Goal: Task Accomplishment & Management: Use online tool/utility

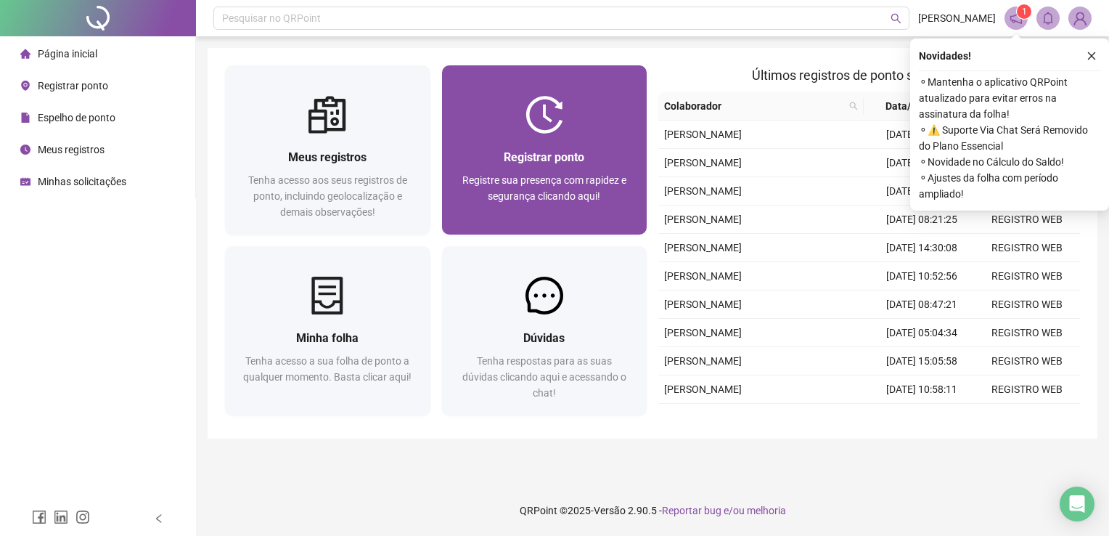
click at [555, 134] on div "Registrar ponto Registre sua presença com rapidez e segurança clicando aqui!" at bounding box center [544, 184] width 205 height 101
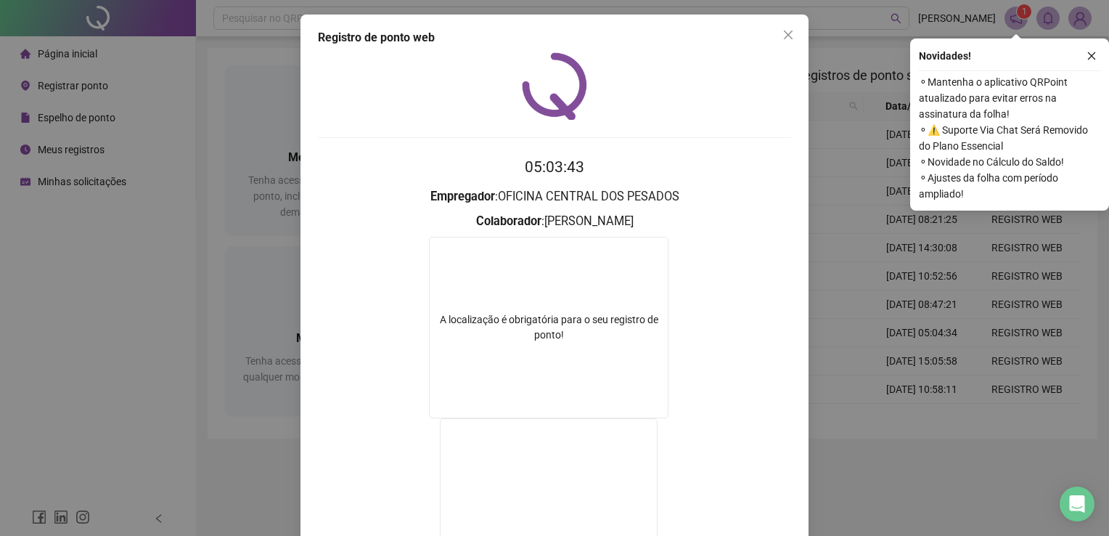
click at [891, 499] on div "Registro de ponto web 05:03:43 Empregador : OFICINA CENTRAL DOS PESADOS Colabor…" at bounding box center [554, 268] width 1109 height 536
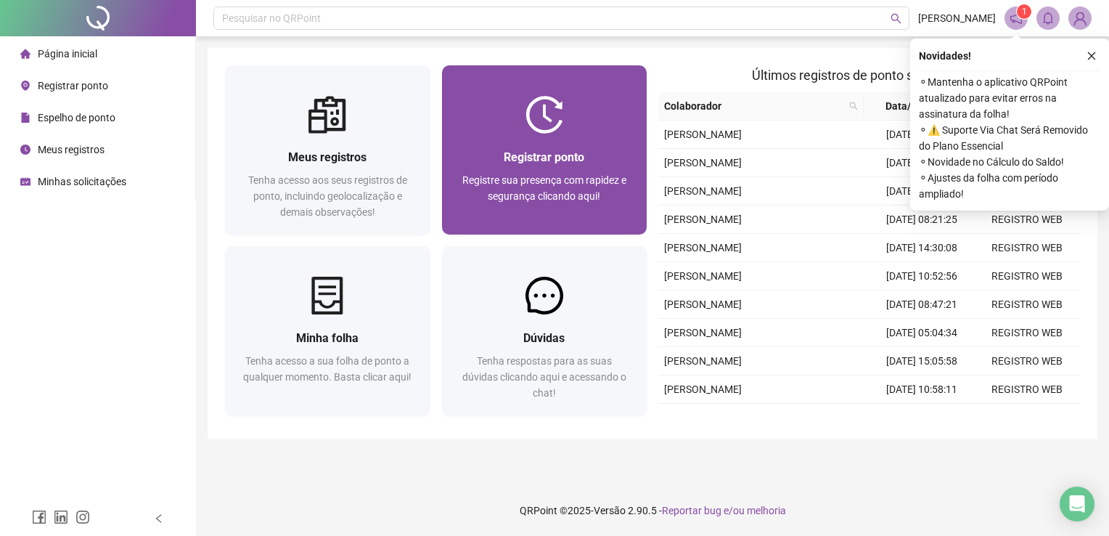
click at [591, 112] on div at bounding box center [544, 115] width 205 height 38
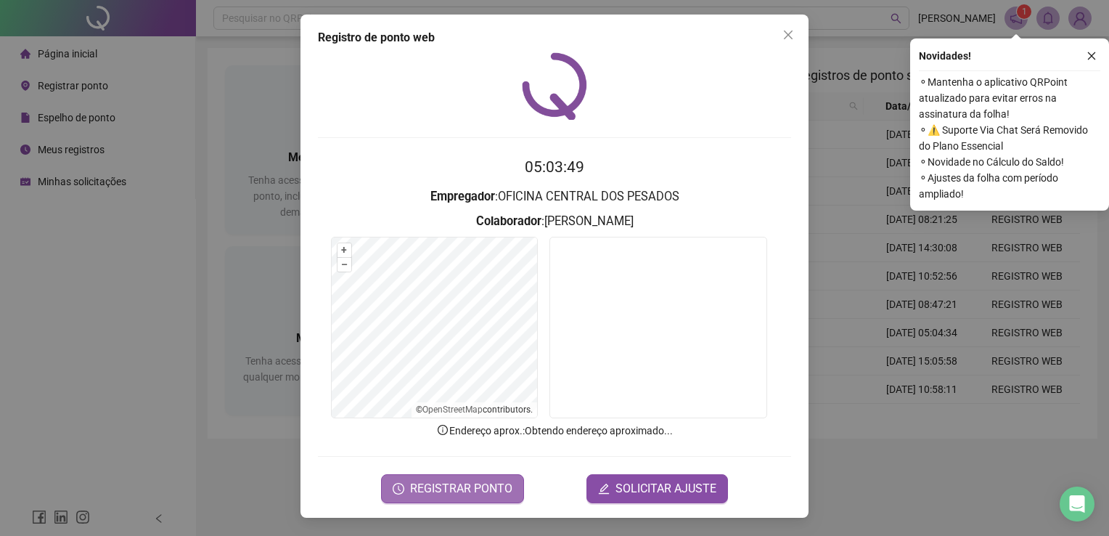
click at [466, 488] on span "REGISTRAR PONTO" at bounding box center [461, 488] width 102 height 17
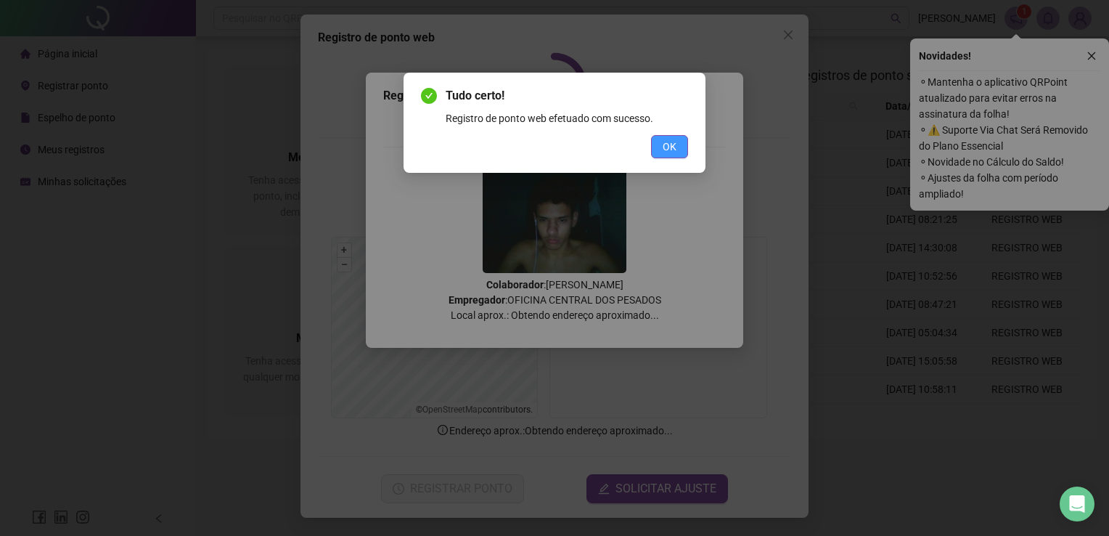
click at [661, 151] on button "OK" at bounding box center [669, 146] width 37 height 23
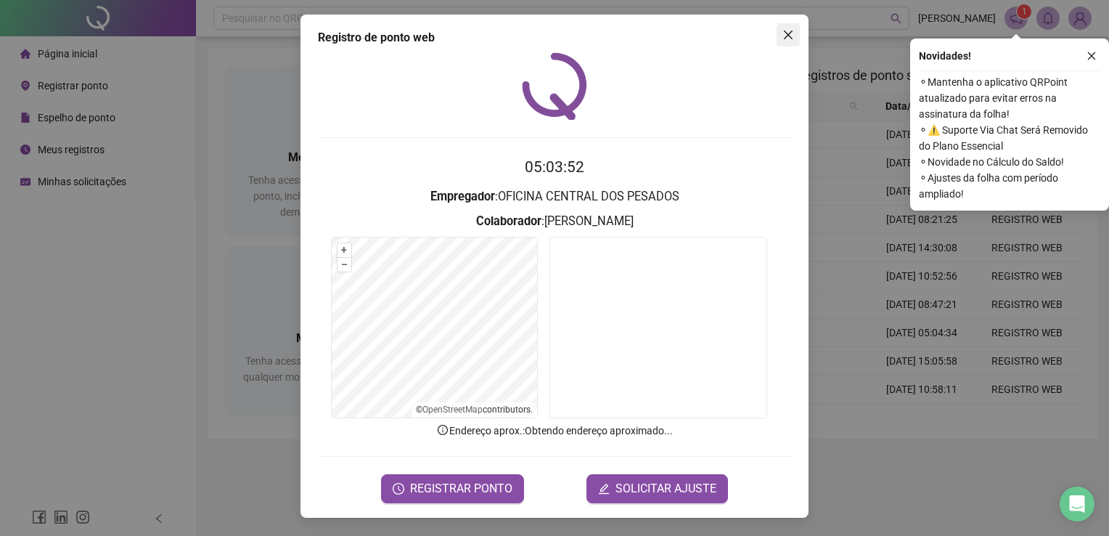
click at [790, 30] on icon "close" at bounding box center [788, 35] width 12 height 12
